Goal: Navigation & Orientation: Find specific page/section

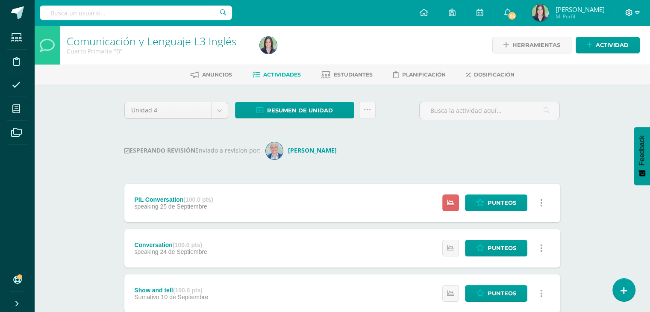
click at [636, 12] on icon at bounding box center [637, 13] width 5 height 8
click at [608, 59] on span "Cerrar sesión" at bounding box center [610, 58] width 38 height 8
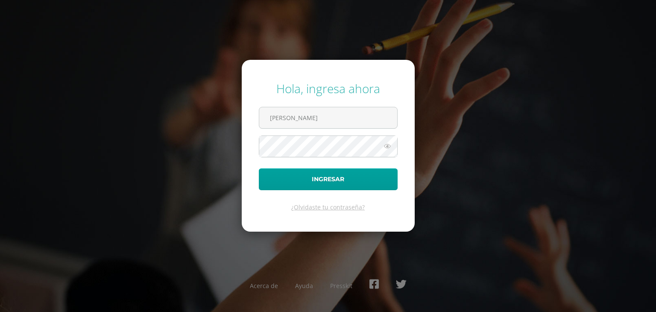
drag, startPoint x: 338, startPoint y: 111, endPoint x: 182, endPoint y: 118, distance: 156.2
click at [182, 118] on div "Hola, ingresa ahora Mendizábal Solórzano Ingresar ¿Olvidaste tu contraseña? Ace…" at bounding box center [328, 156] width 551 height 165
type input "[EMAIL_ADDRESS][DOMAIN_NAME]"
click at [132, 172] on div "Hola, ingresa ahora alejandraortiz@montemaria.edu.gt Ingresar ¿Olvidaste tu con…" at bounding box center [328, 156] width 551 height 165
click at [259, 168] on button "Ingresar" at bounding box center [328, 179] width 139 height 22
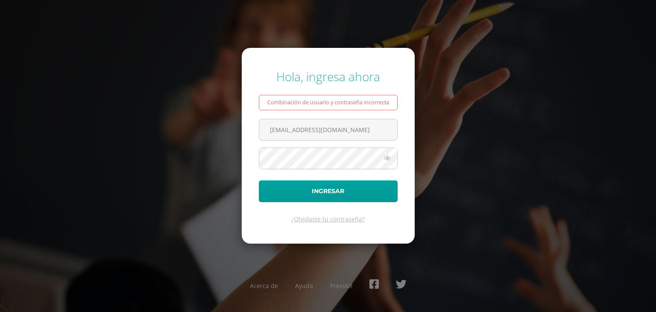
click at [386, 154] on icon at bounding box center [387, 158] width 11 height 10
click at [259, 180] on button "Ingresar" at bounding box center [328, 191] width 139 height 22
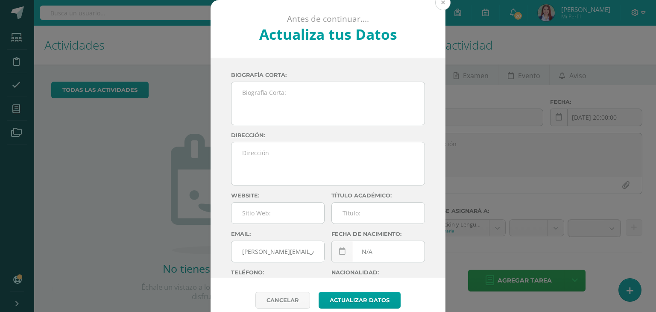
click at [440, 6] on button at bounding box center [442, 2] width 15 height 15
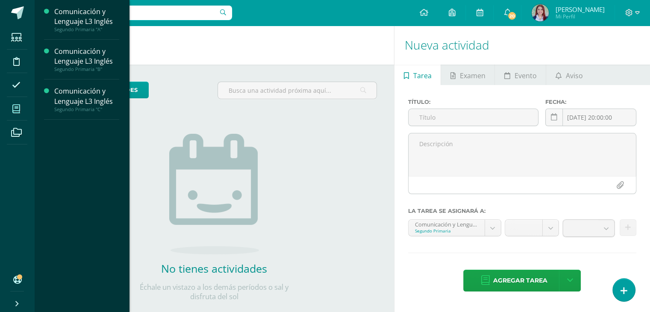
click at [19, 109] on icon at bounding box center [16, 109] width 8 height 9
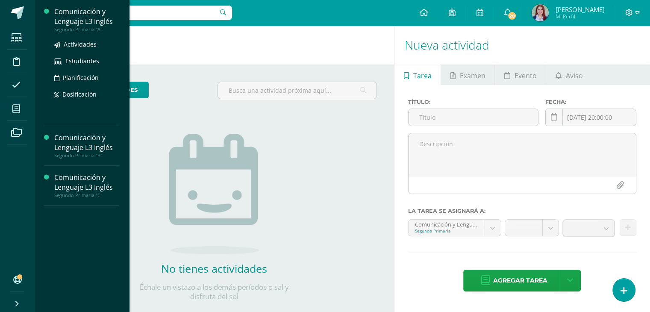
click at [71, 16] on div "Comunicación y Lenguaje L3 Inglés" at bounding box center [86, 17] width 65 height 20
